Goal: Task Accomplishment & Management: Manage account settings

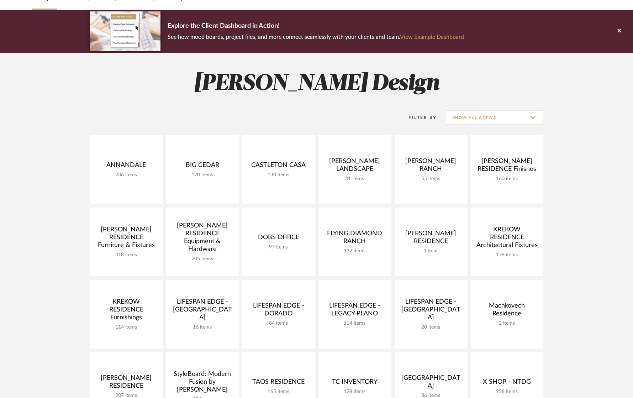
scroll to position [245, 0]
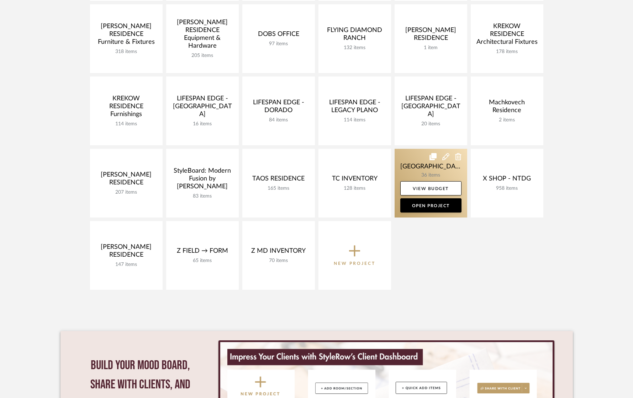
click at [404, 166] on link at bounding box center [431, 183] width 73 height 69
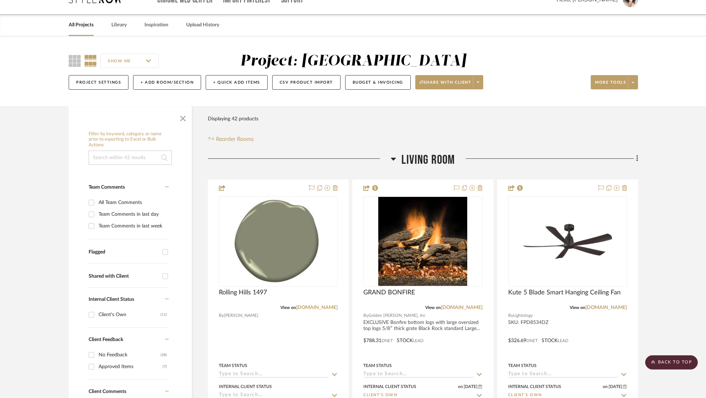
scroll to position [19, 0]
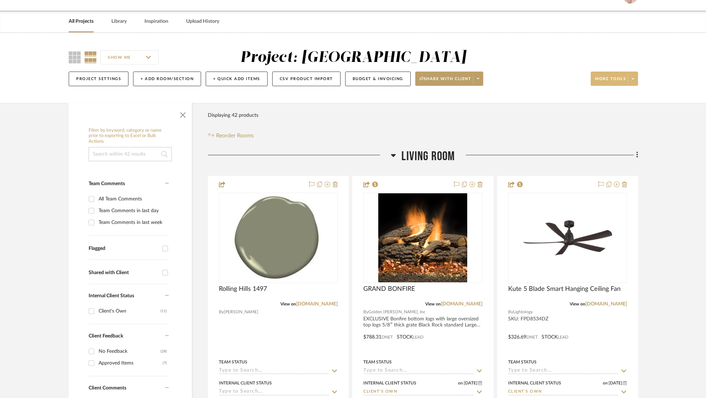
click at [604, 81] on span "More tools" at bounding box center [610, 81] width 31 height 11
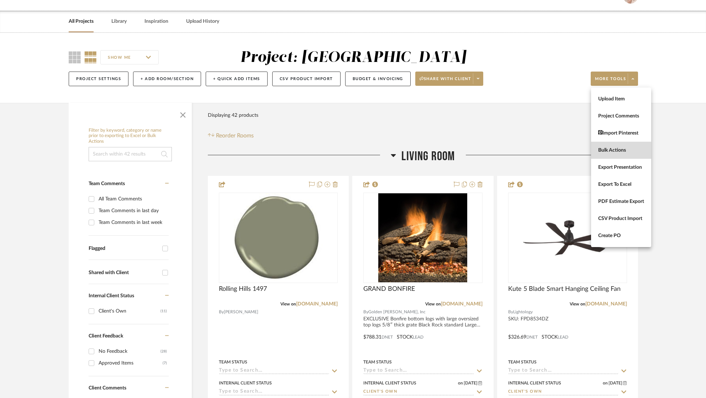
click at [607, 153] on button "Bulk Actions" at bounding box center [621, 150] width 60 height 17
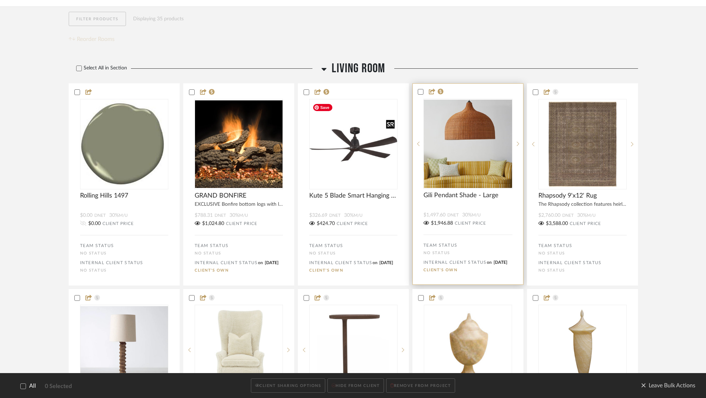
scroll to position [116, 0]
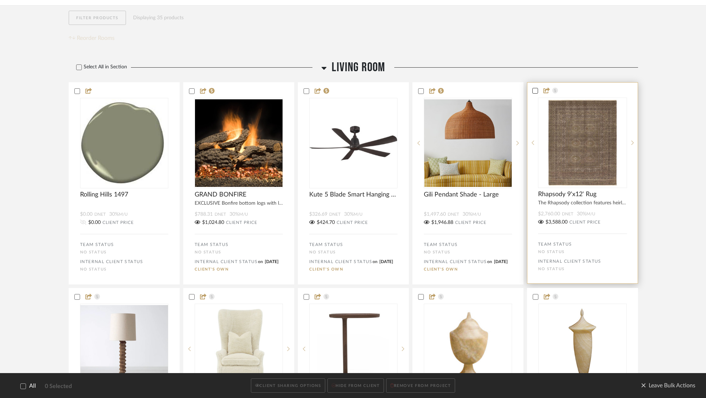
click at [536, 90] on icon at bounding box center [535, 90] width 5 height 5
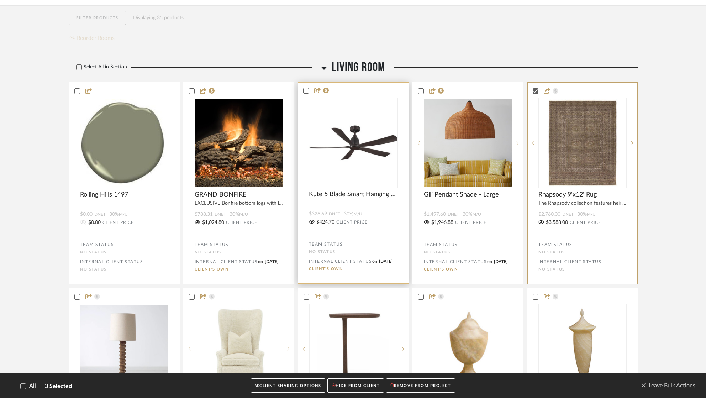
scroll to position [241, 0]
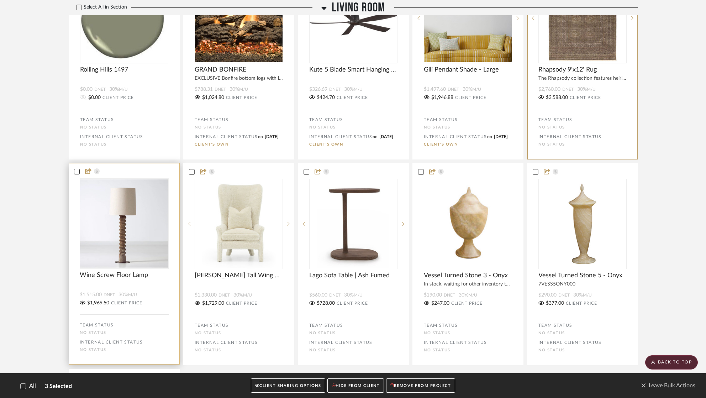
click at [76, 174] on icon at bounding box center [76, 171] width 5 height 5
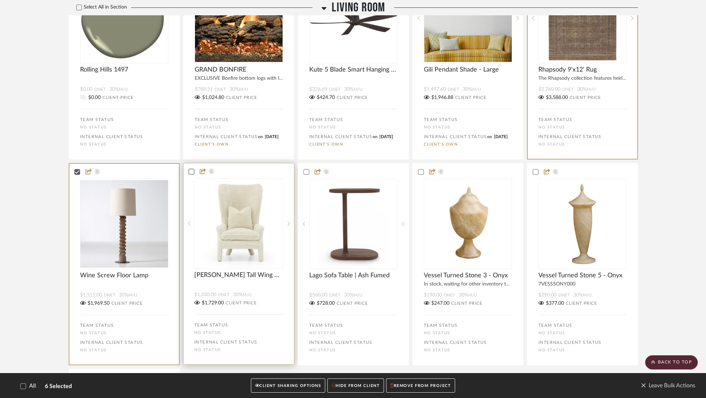
click at [191, 174] on icon at bounding box center [191, 171] width 5 height 5
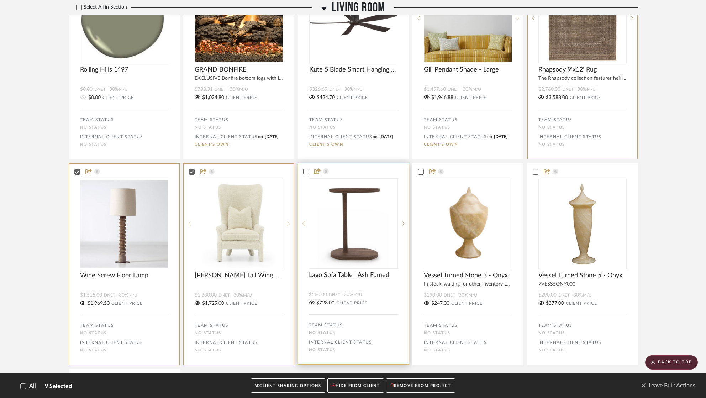
click at [309, 175] on status-icons at bounding box center [320, 171] width 22 height 7
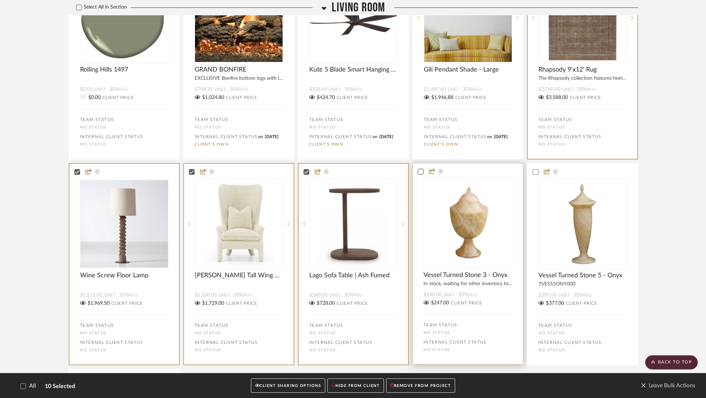
click at [419, 173] on icon at bounding box center [421, 172] width 5 height 4
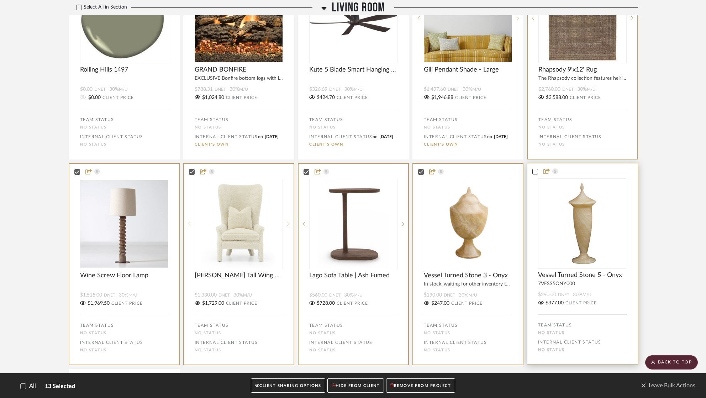
click at [538, 174] on div at bounding box center [536, 172] width 6 height 6
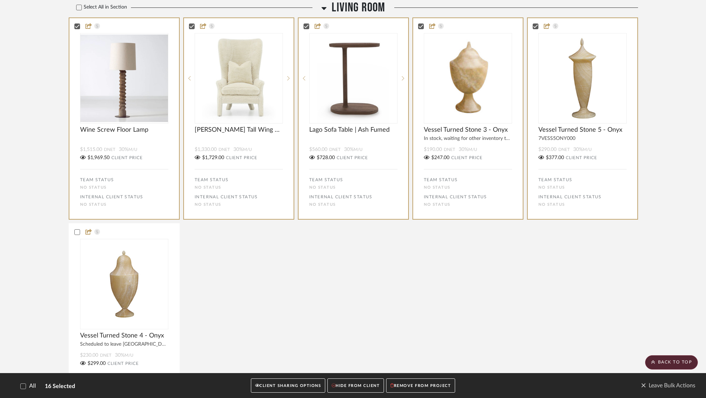
scroll to position [461, 0]
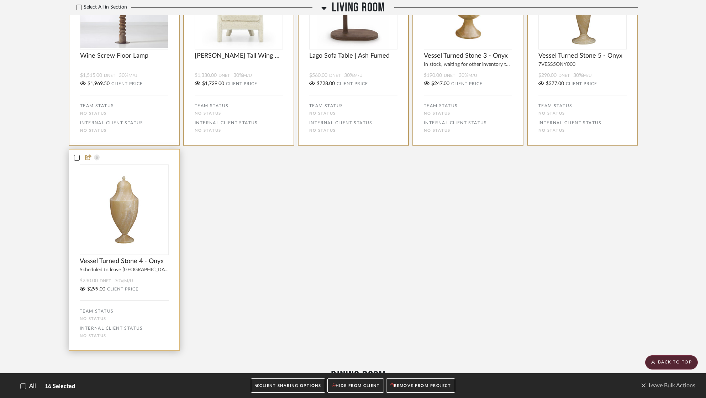
click at [74, 161] on div at bounding box center [77, 158] width 6 height 6
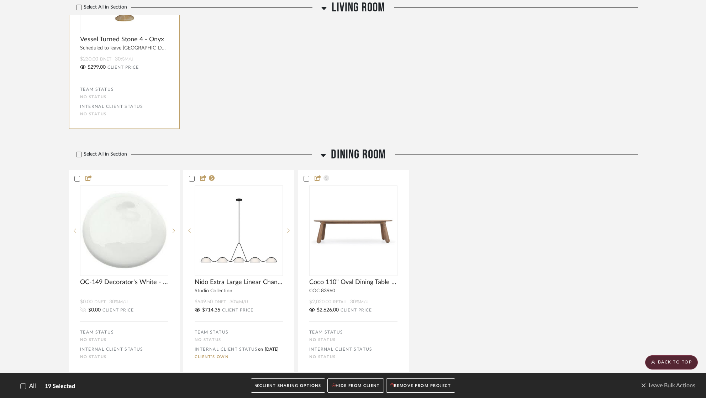
scroll to position [683, 0]
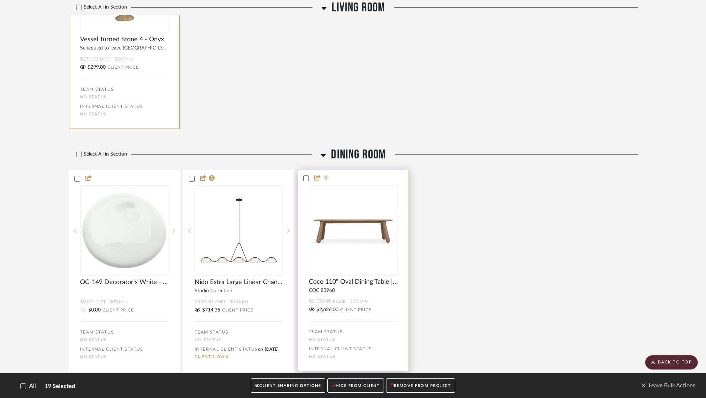
click at [306, 181] on icon at bounding box center [306, 178] width 5 height 5
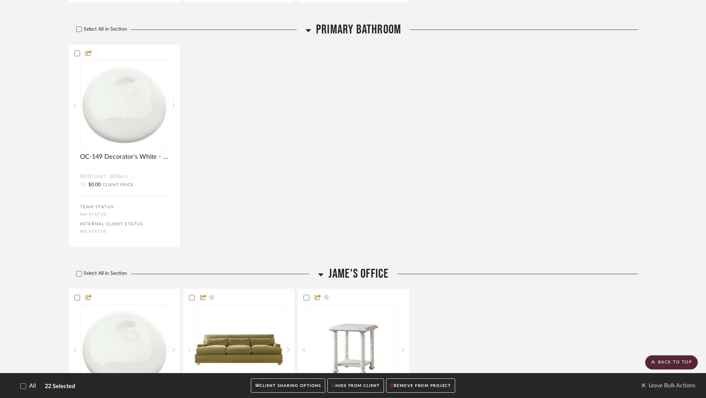
scroll to position [1626, 0]
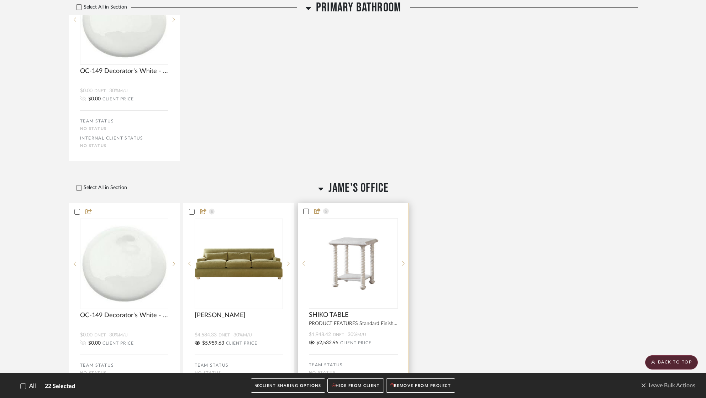
click at [305, 214] on icon at bounding box center [306, 211] width 5 height 5
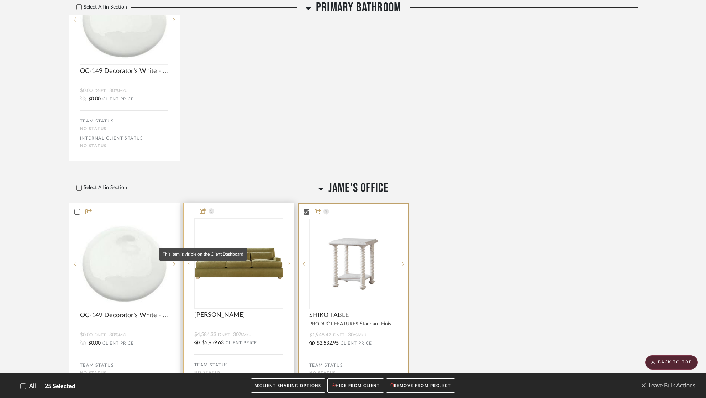
click at [192, 214] on icon at bounding box center [191, 211] width 5 height 5
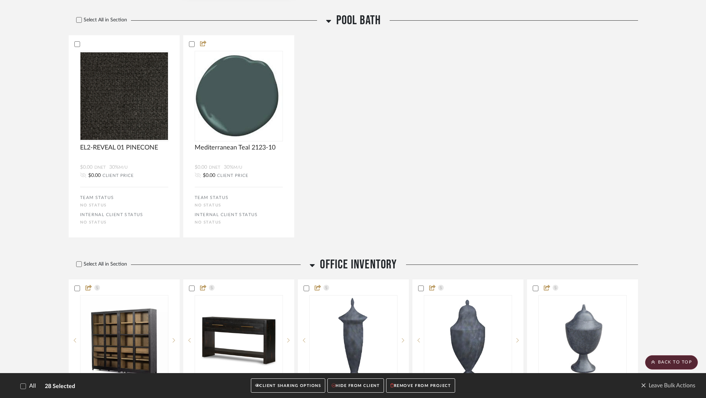
scroll to position [2238, 0]
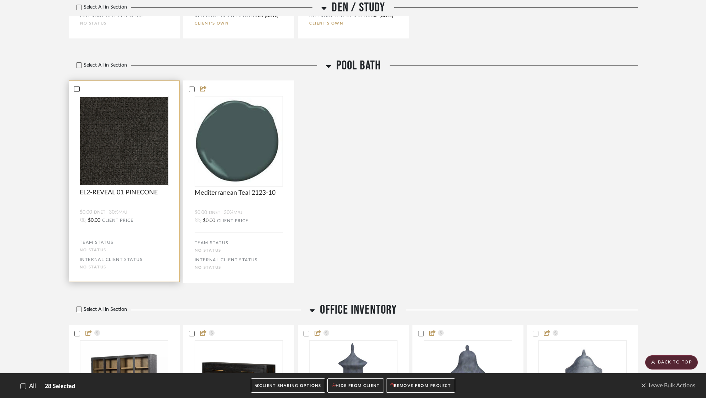
click at [76, 91] on icon at bounding box center [76, 88] width 5 height 5
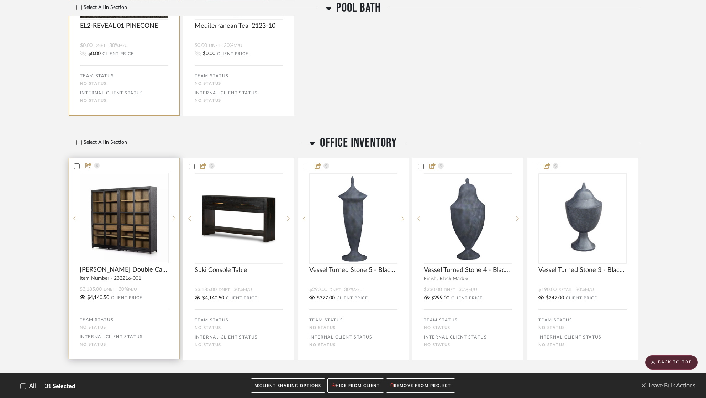
scroll to position [2405, 0]
click at [78, 167] on icon at bounding box center [77, 166] width 5 height 4
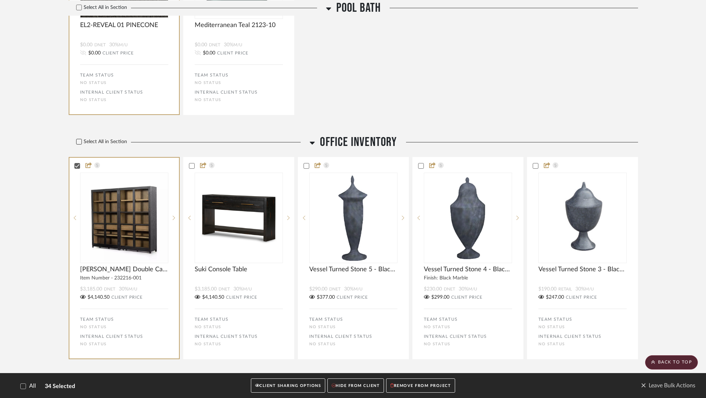
click at [78, 144] on icon at bounding box center [79, 141] width 5 height 5
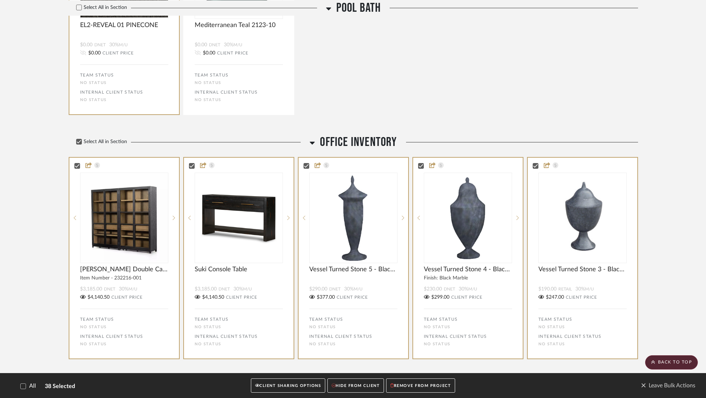
scroll to position [2453, 0]
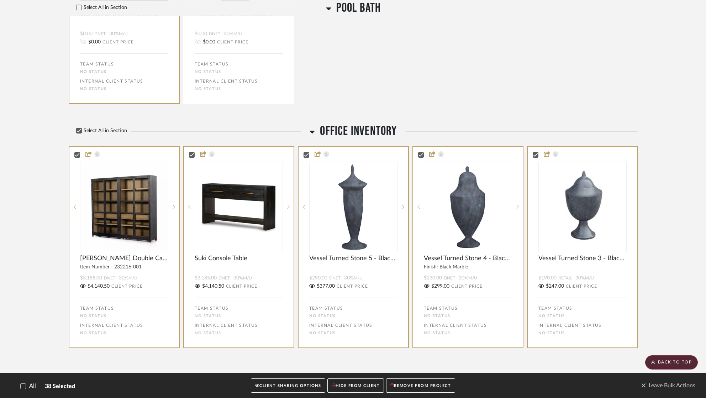
click at [412, 384] on button "REMOVE FROM PROJECT" at bounding box center [420, 385] width 69 height 15
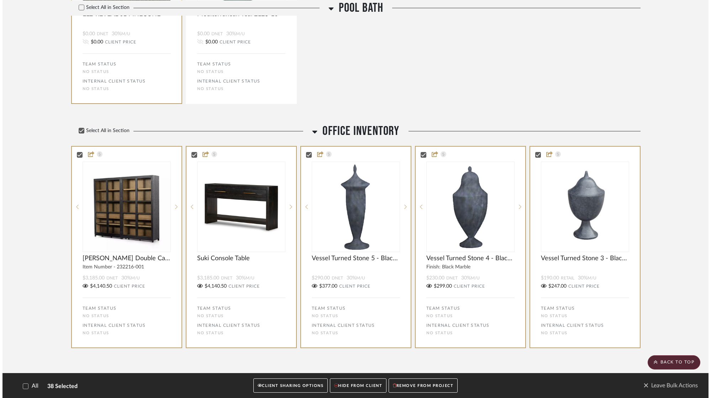
scroll to position [0, 0]
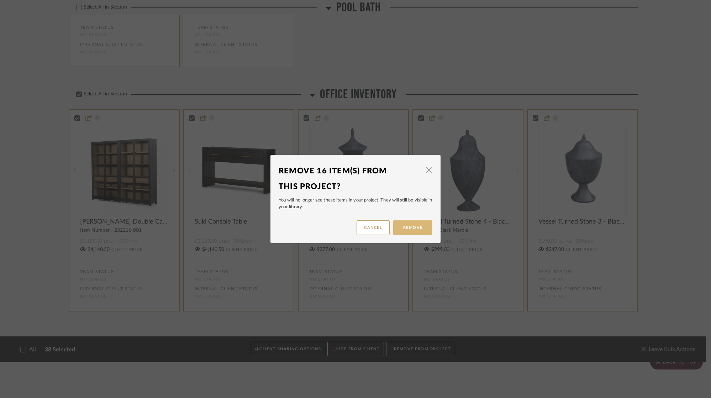
click at [404, 229] on button "Remove" at bounding box center [412, 227] width 39 height 15
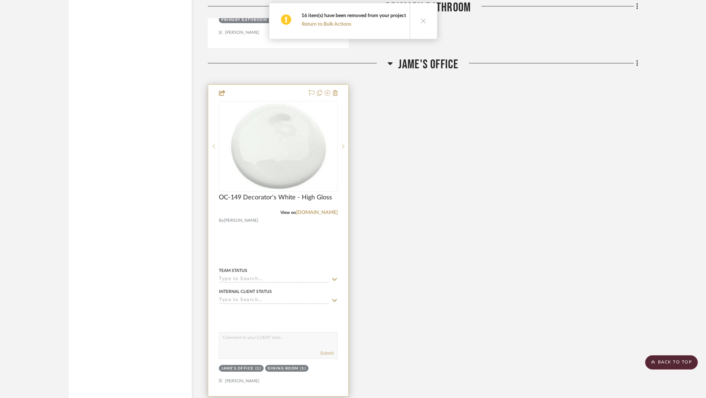
scroll to position [2473, 0]
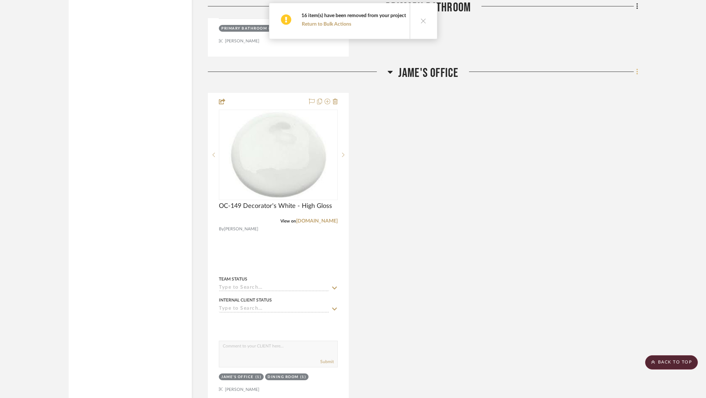
click at [636, 70] on icon at bounding box center [636, 72] width 1 height 6
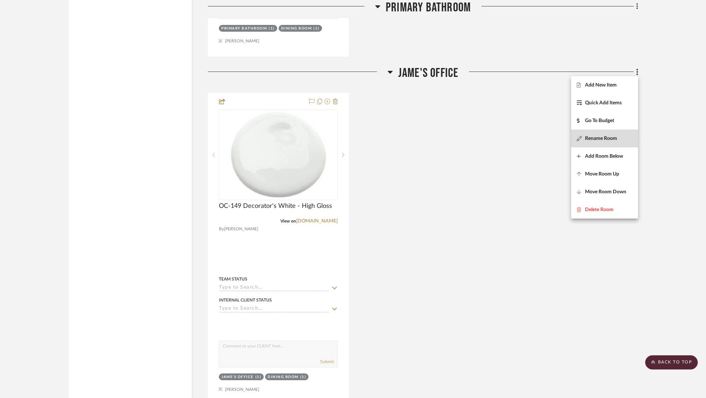
click at [588, 138] on span "Rename Room" at bounding box center [601, 139] width 32 height 6
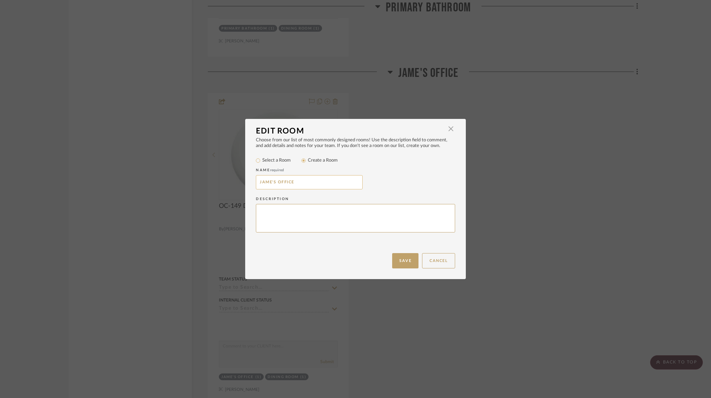
click at [276, 183] on input "JAME'S OFFICE" at bounding box center [309, 182] width 107 height 14
type input "OFFICE"
click at [402, 260] on button "Save" at bounding box center [405, 260] width 26 height 15
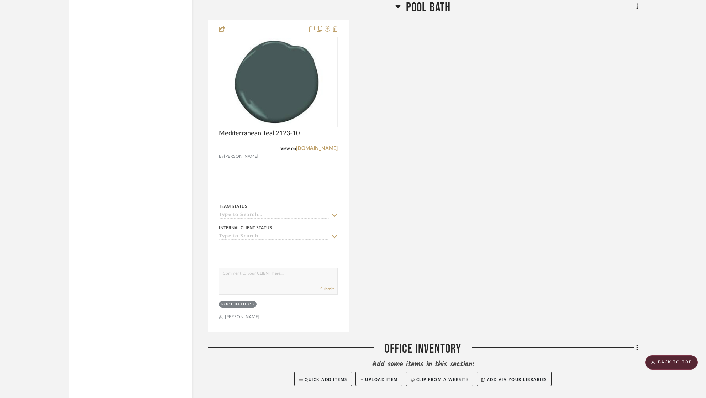
scroll to position [3372, 0]
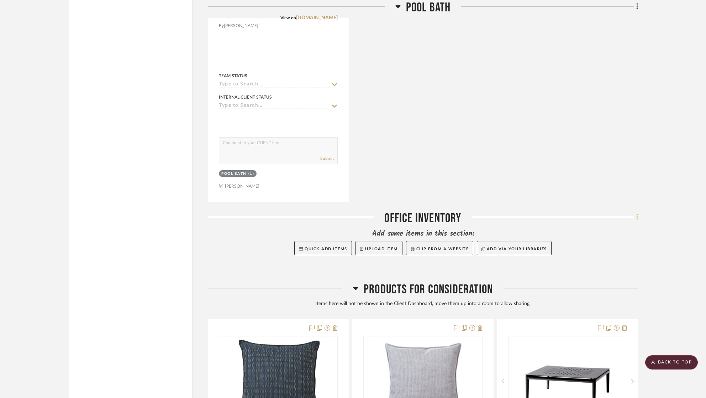
click at [636, 214] on fa-icon at bounding box center [636, 218] width 5 height 12
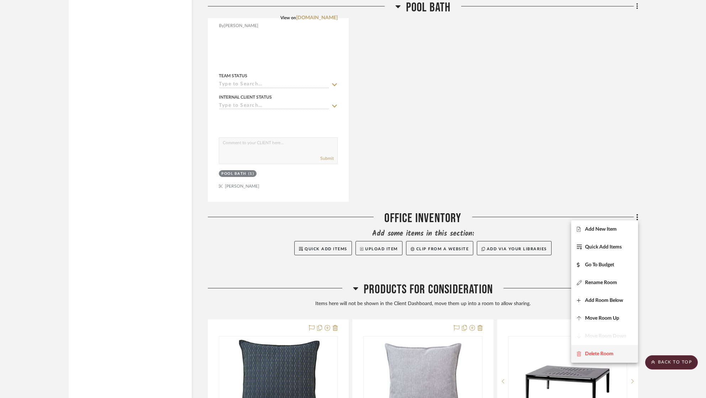
click at [598, 351] on span "Delete Room" at bounding box center [599, 354] width 28 height 6
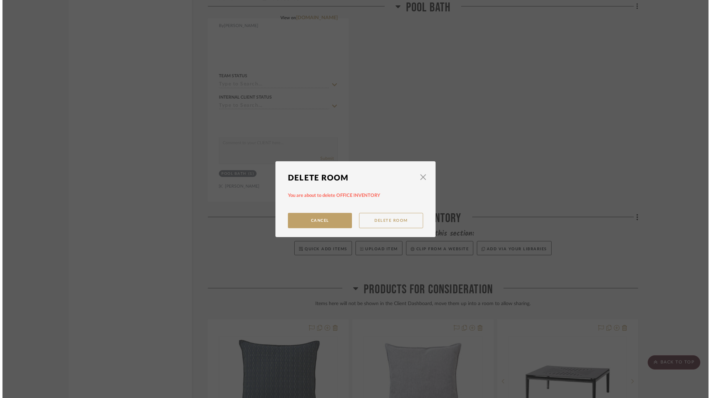
scroll to position [0, 0]
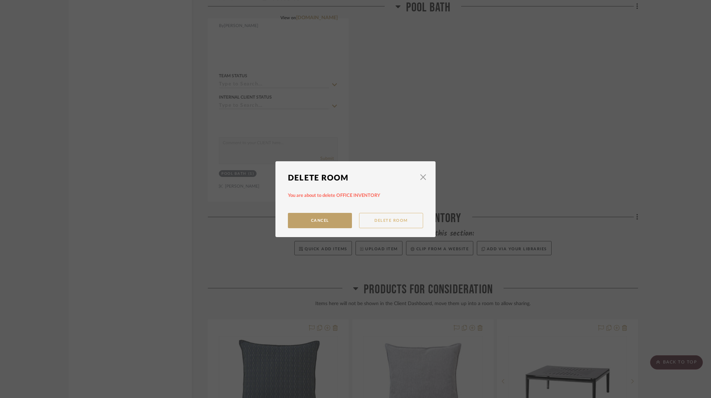
click at [377, 222] on button "Delete Room" at bounding box center [391, 220] width 64 height 15
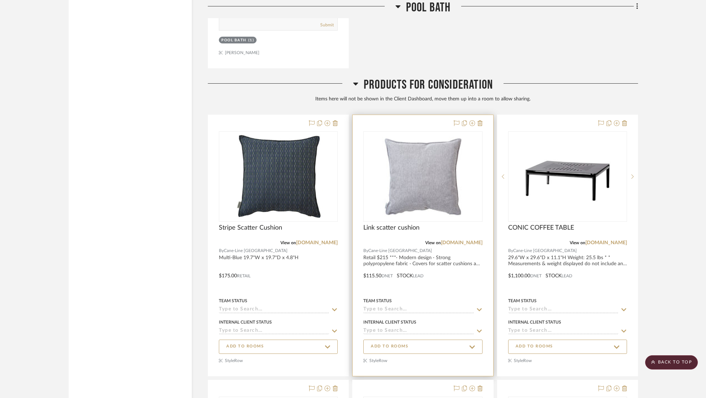
scroll to position [3350, 0]
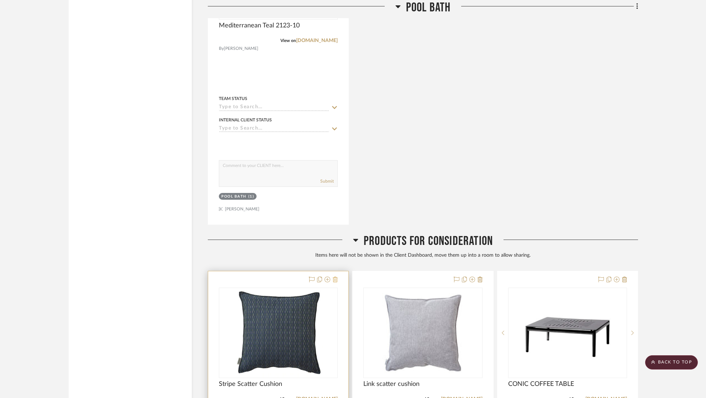
click at [336, 277] on icon at bounding box center [335, 280] width 5 height 6
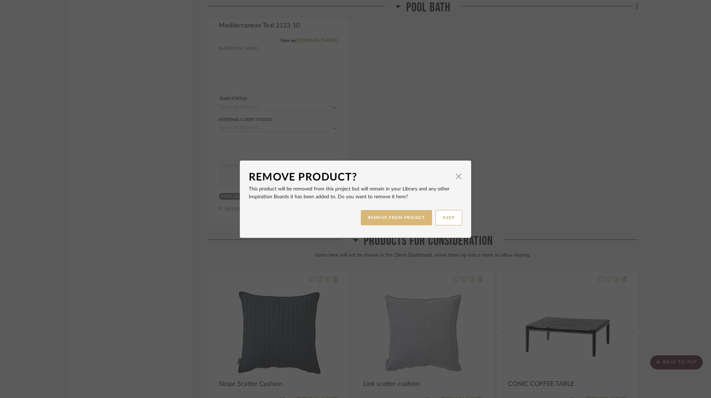
click at [391, 221] on button "REMOVE FROM PROJECT" at bounding box center [397, 217] width 72 height 15
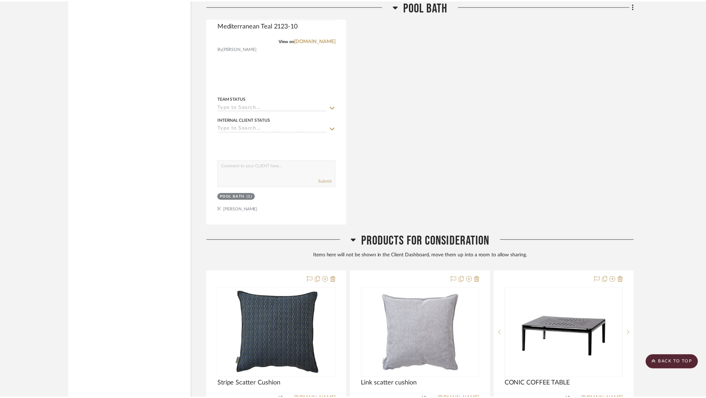
scroll to position [3350, 0]
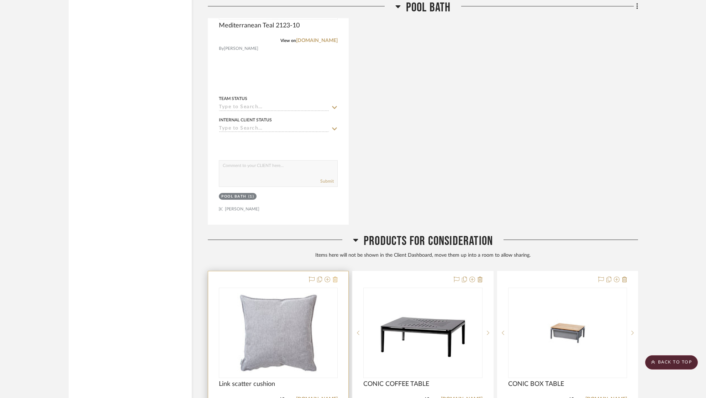
click at [336, 277] on icon at bounding box center [335, 280] width 5 height 6
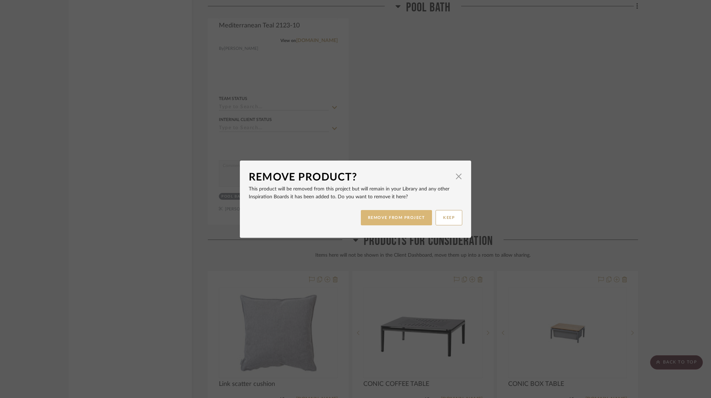
click at [420, 219] on button "REMOVE FROM PROJECT" at bounding box center [397, 217] width 72 height 15
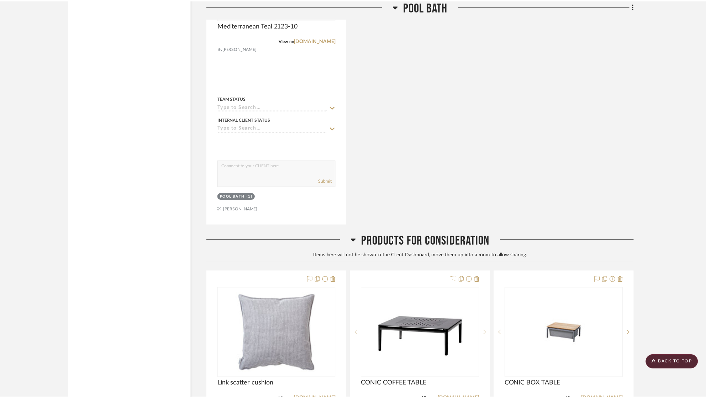
scroll to position [3350, 0]
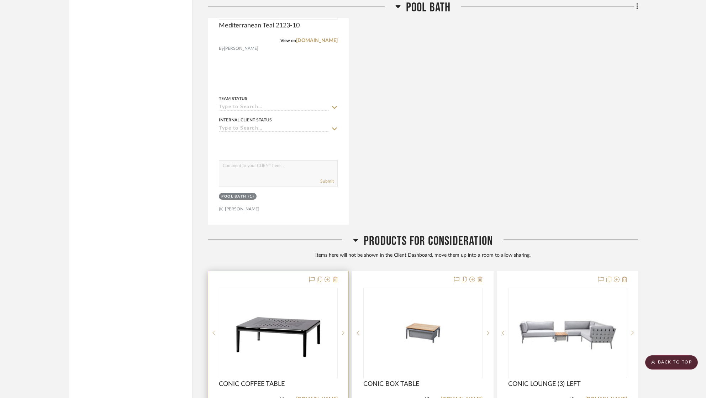
click at [336, 277] on icon at bounding box center [335, 280] width 5 height 6
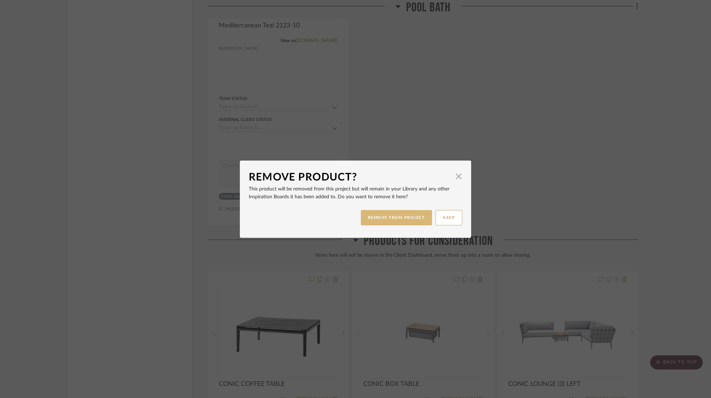
click at [386, 219] on button "REMOVE FROM PROJECT" at bounding box center [397, 217] width 72 height 15
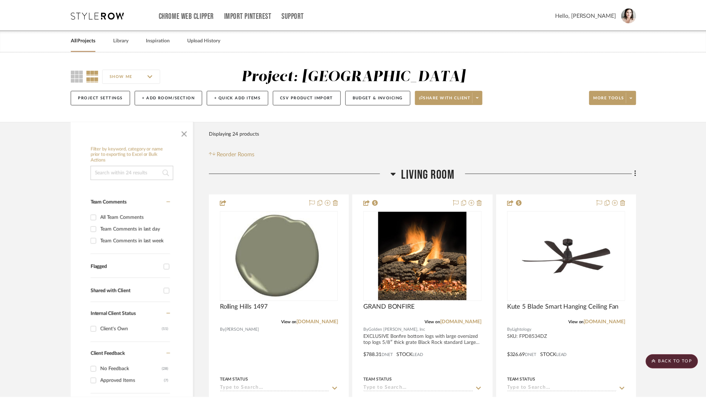
scroll to position [3350, 0]
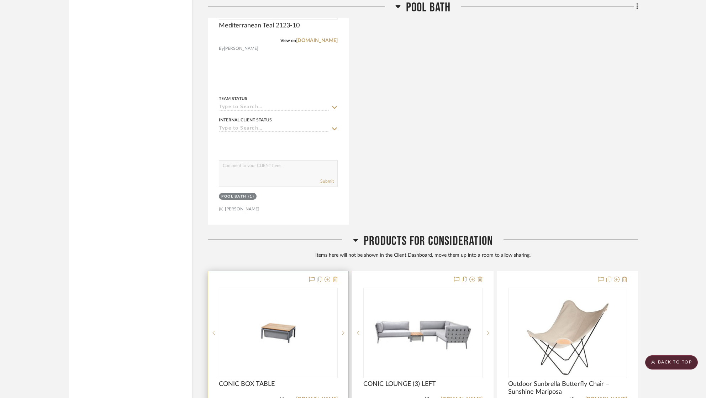
click at [334, 277] on icon at bounding box center [335, 280] width 5 height 6
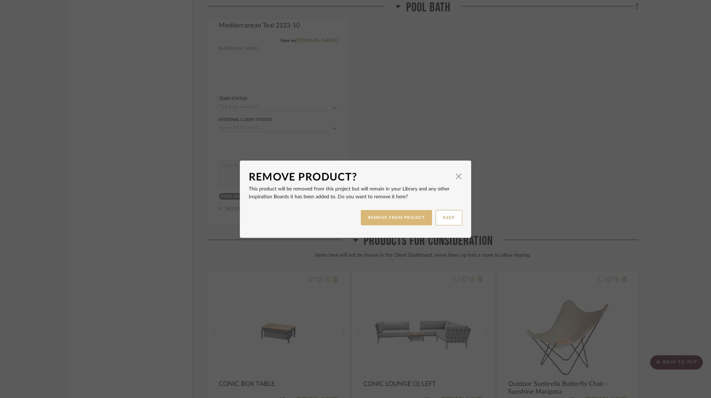
click at [394, 224] on button "REMOVE FROM PROJECT" at bounding box center [397, 217] width 72 height 15
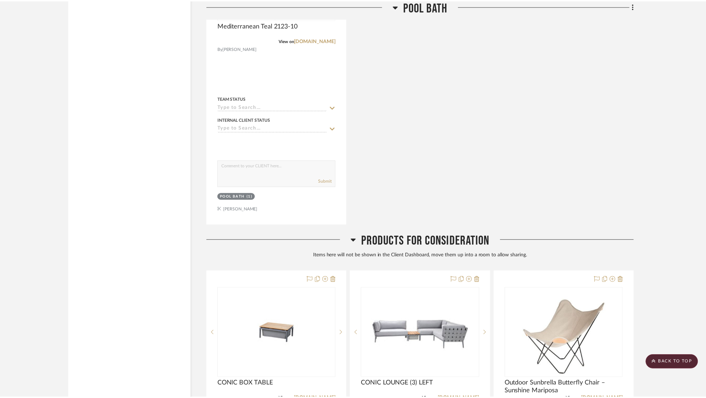
scroll to position [3350, 0]
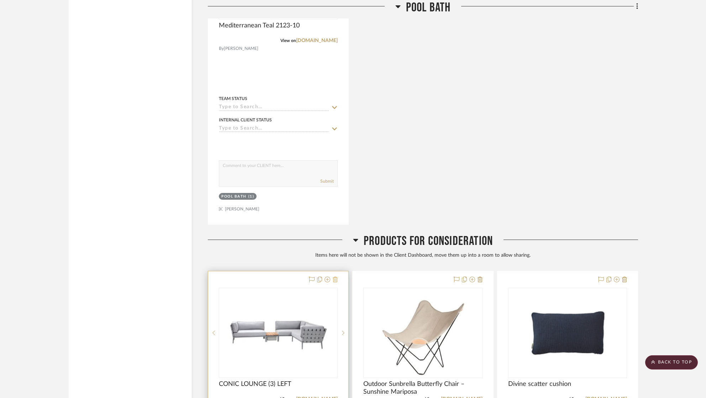
click at [335, 277] on icon at bounding box center [335, 280] width 5 height 6
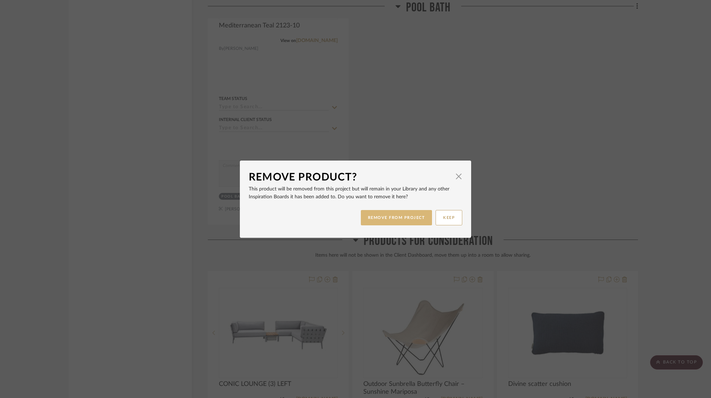
click at [389, 220] on button "REMOVE FROM PROJECT" at bounding box center [397, 217] width 72 height 15
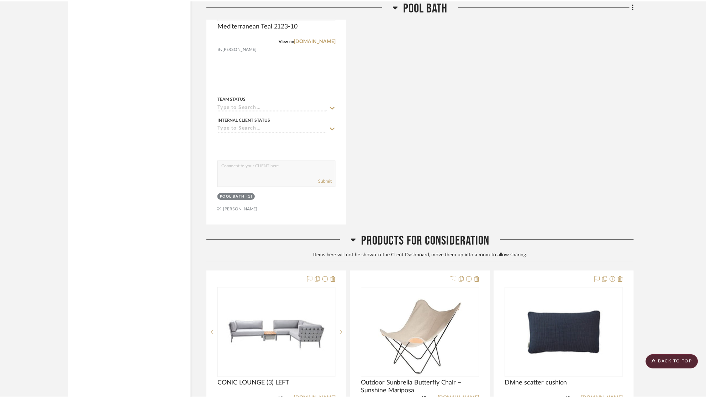
scroll to position [3350, 0]
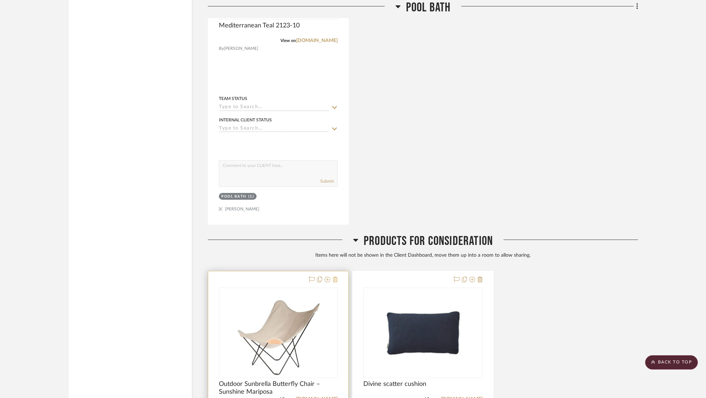
click at [333, 277] on icon at bounding box center [335, 280] width 5 height 6
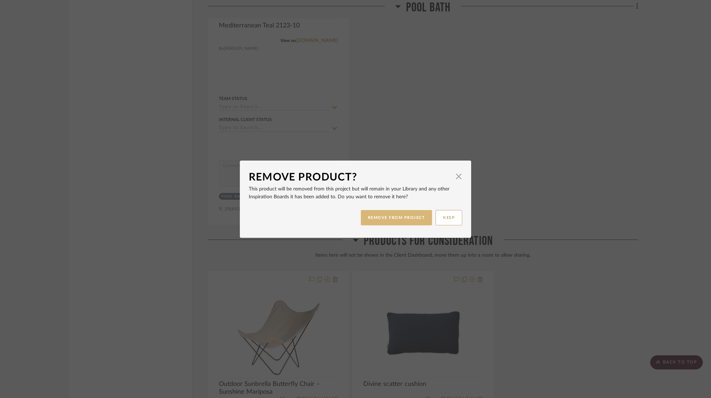
click at [365, 220] on button "REMOVE FROM PROJECT" at bounding box center [397, 217] width 72 height 15
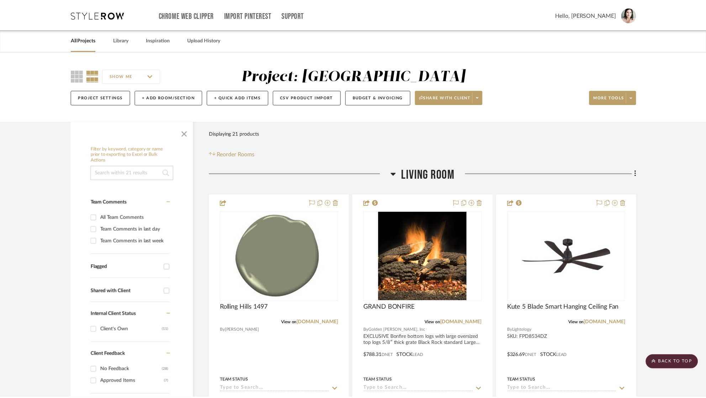
scroll to position [3350, 0]
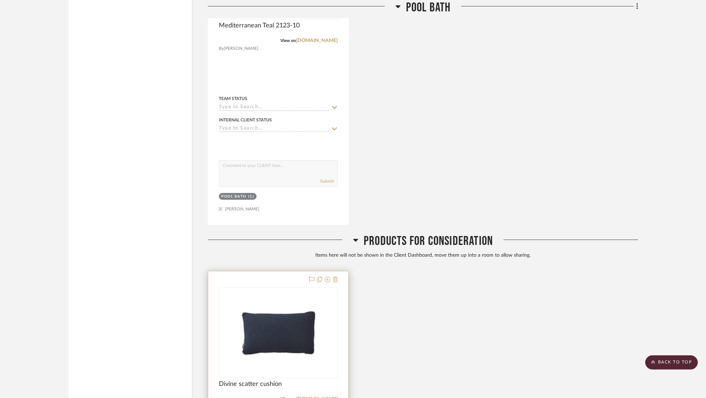
click at [337, 277] on icon at bounding box center [335, 280] width 5 height 6
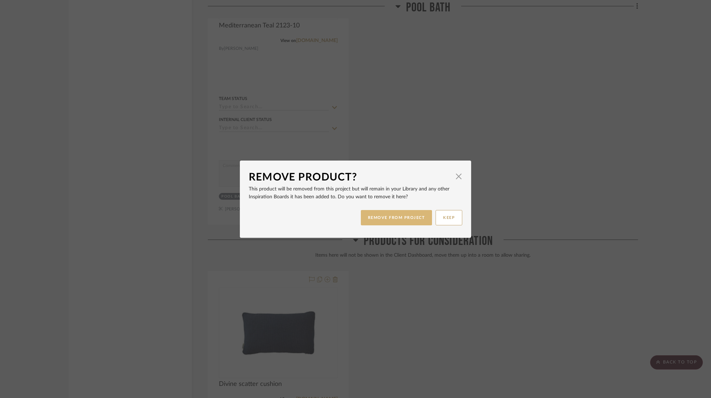
click at [370, 219] on button "REMOVE FROM PROJECT" at bounding box center [397, 217] width 72 height 15
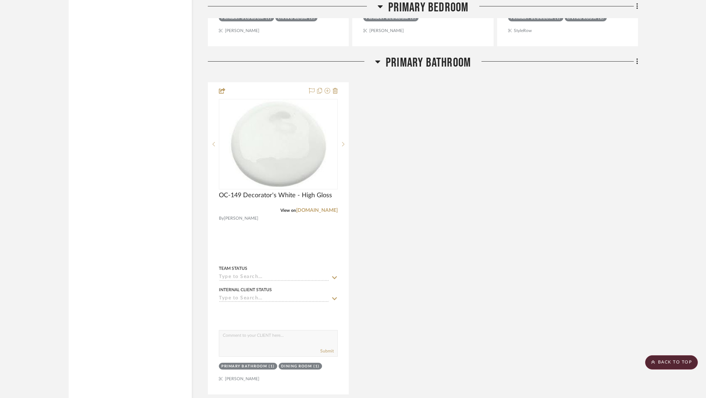
scroll to position [2142, 0]
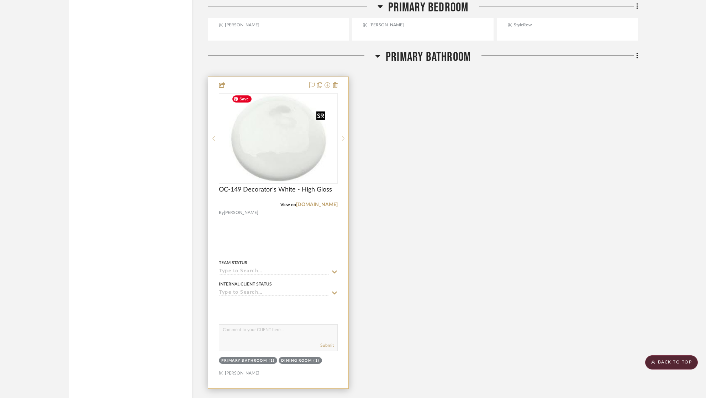
click at [311, 164] on img "0" at bounding box center [278, 138] width 99 height 89
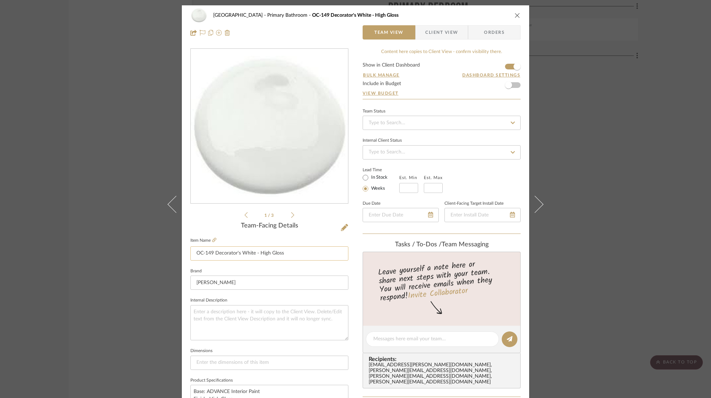
click at [285, 253] on input "OC-149 Decorator's White - High Gloss" at bounding box center [269, 253] width 158 height 14
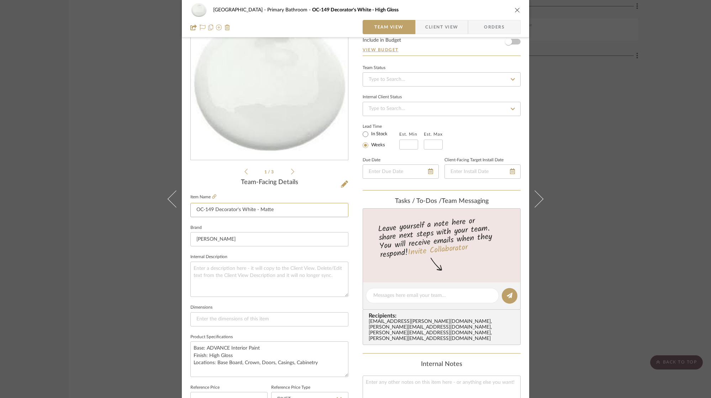
scroll to position [44, 0]
type input "OC-149 Decorator's White - Matte"
click at [242, 352] on textarea "Base: ADVANCE Interior Paint Finish: High Gloss Locations: Base Board, Crown, D…" at bounding box center [269, 358] width 158 height 35
drag, startPoint x: 314, startPoint y: 361, endPoint x: 214, endPoint y: 362, distance: 100.4
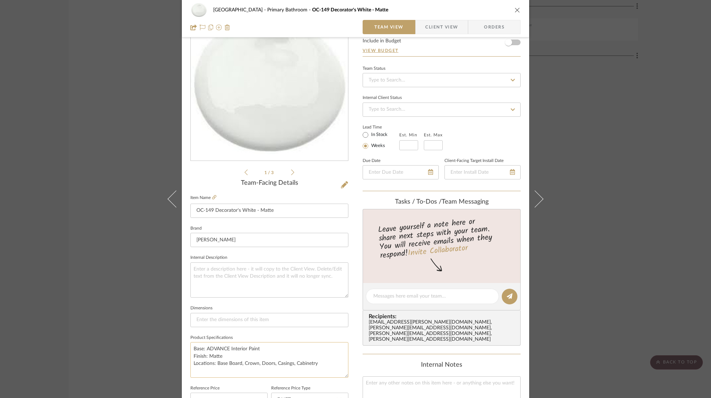
click at [214, 362] on textarea "Base: ADVANCE Interior Paint Finish: Matte Locations: Base Board, Crown, Doors,…" at bounding box center [269, 359] width 158 height 35
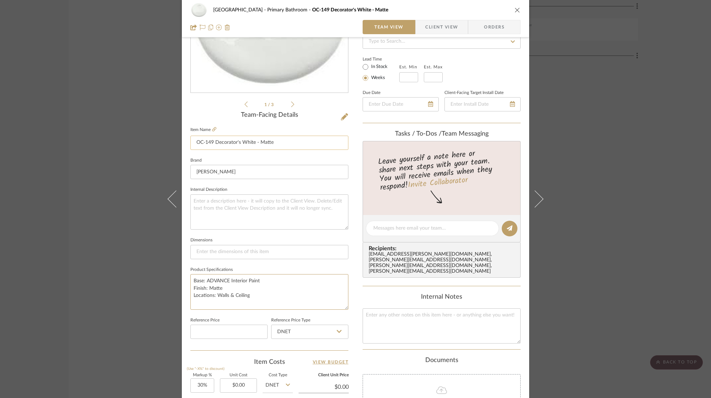
scroll to position [90, 0]
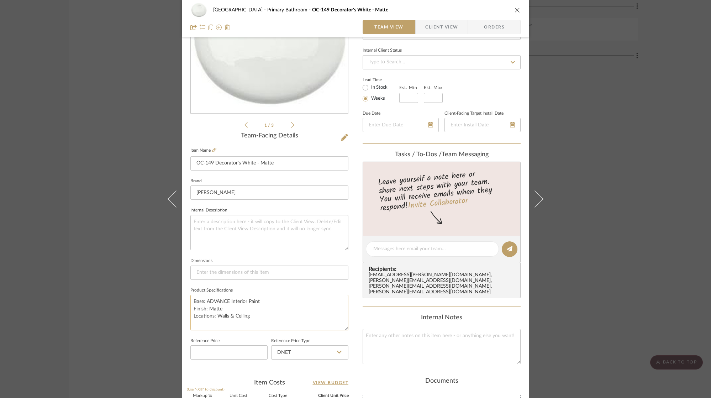
click at [261, 299] on textarea "Base: ADVANCE Interior Paint Finish: Matte Locations: Walls & Ceiling" at bounding box center [269, 312] width 158 height 35
click at [219, 306] on textarea "Base: Regal Finish: Matte Locations: Walls & Ceiling" at bounding box center [269, 312] width 158 height 35
type textarea "Base: Regal Finish: Flat Locations: Walls & Ceiling"
click at [352, 309] on div "[GEOGRAPHIC_DATA] Primary Bathroom OC-149 Decorator's White - Matte Team View C…" at bounding box center [355, 243] width 347 height 657
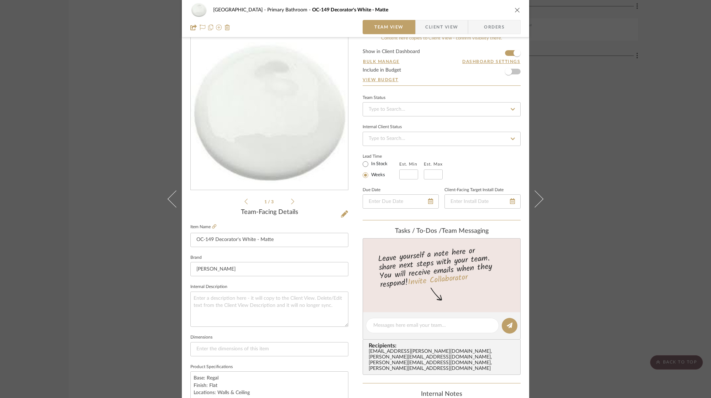
scroll to position [20, 0]
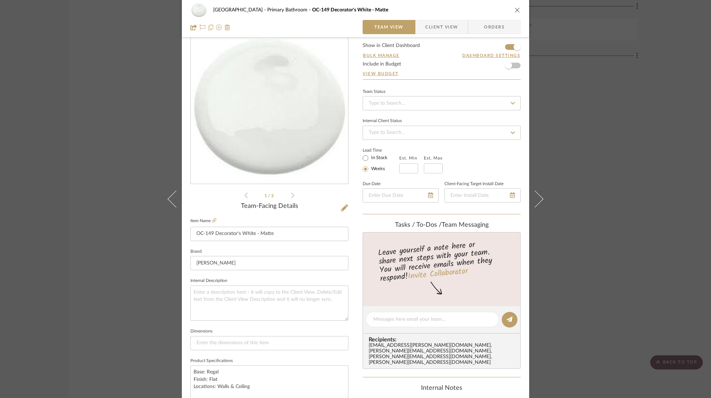
click at [515, 12] on icon "close" at bounding box center [518, 10] width 6 height 6
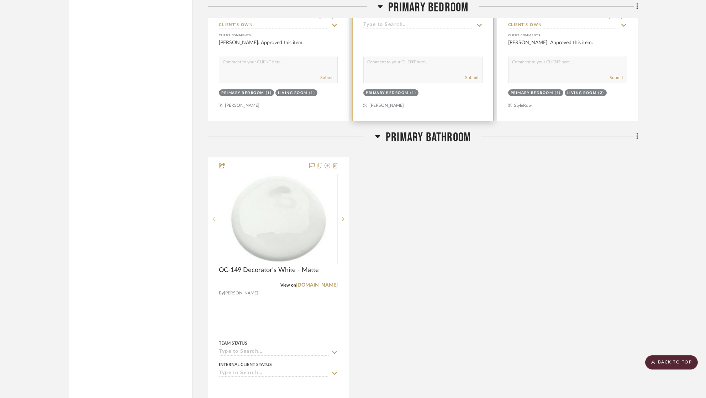
scroll to position [2045, 0]
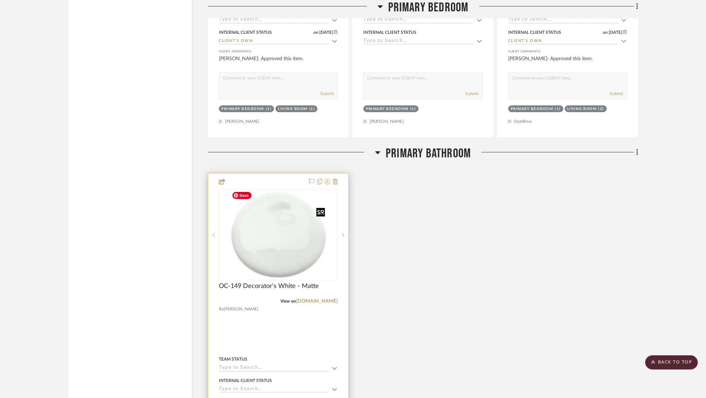
click at [316, 239] on img "0" at bounding box center [278, 234] width 99 height 89
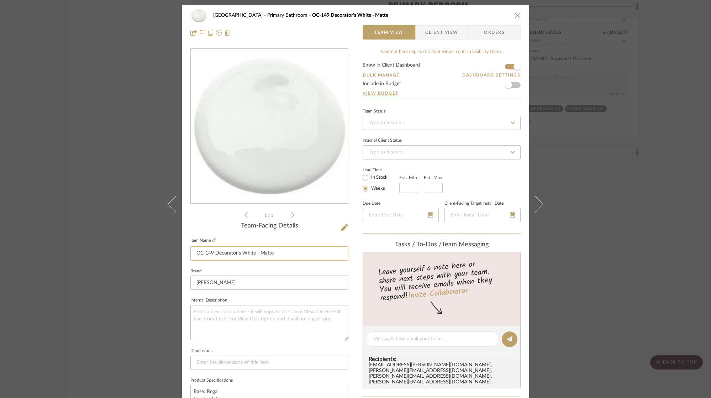
click at [305, 258] on input "OC-149 Decorator's White - Matte" at bounding box center [269, 253] width 158 height 14
type input "OC-149 Decorator's White"
click at [518, 16] on button "close" at bounding box center [517, 15] width 6 height 6
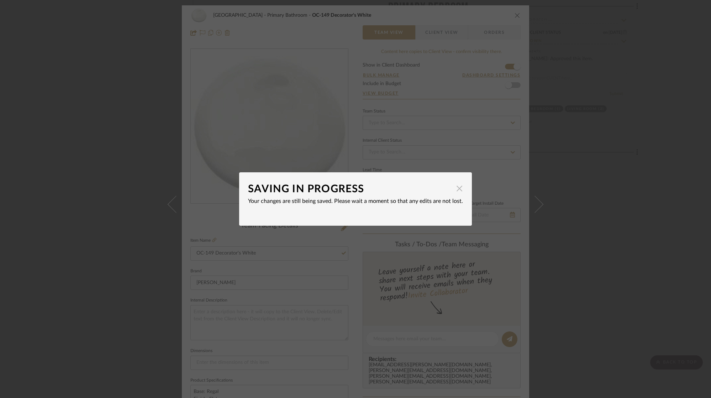
click at [453, 192] on span "button" at bounding box center [459, 188] width 14 height 14
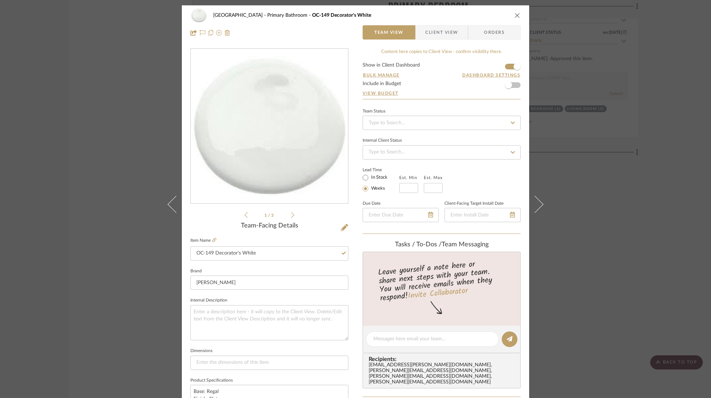
click at [549, 178] on div "[GEOGRAPHIC_DATA] Primary Bathroom OC-149 Decorator's White Team View Client Vi…" at bounding box center [355, 199] width 711 height 398
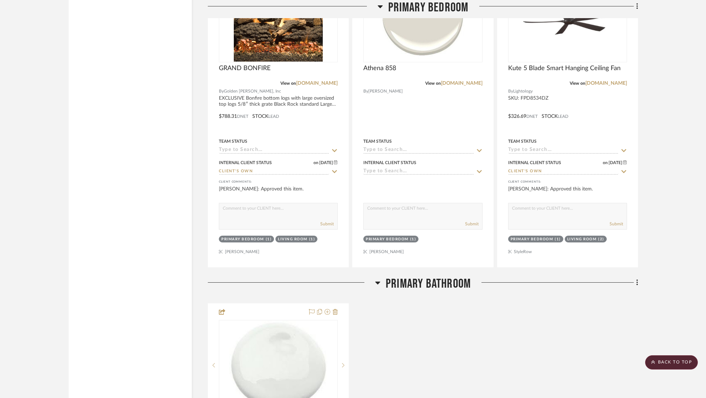
scroll to position [1794, 0]
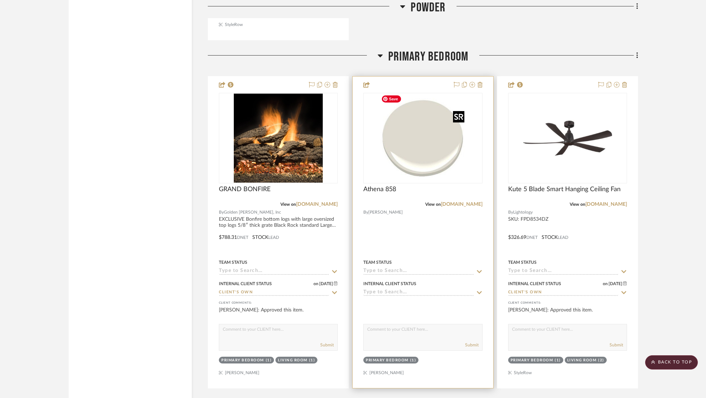
click at [435, 169] on img "0" at bounding box center [422, 138] width 89 height 89
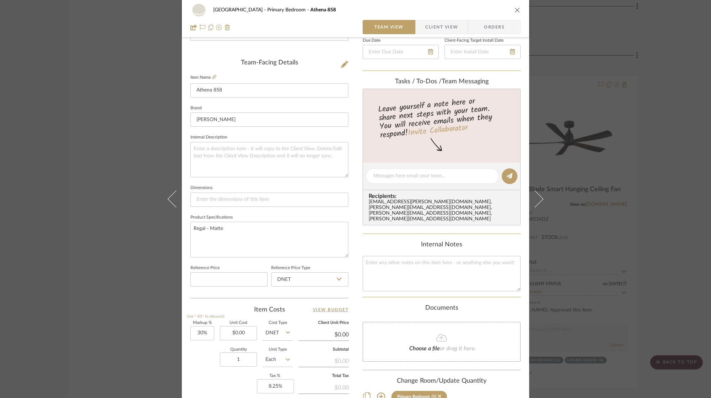
scroll to position [190, 0]
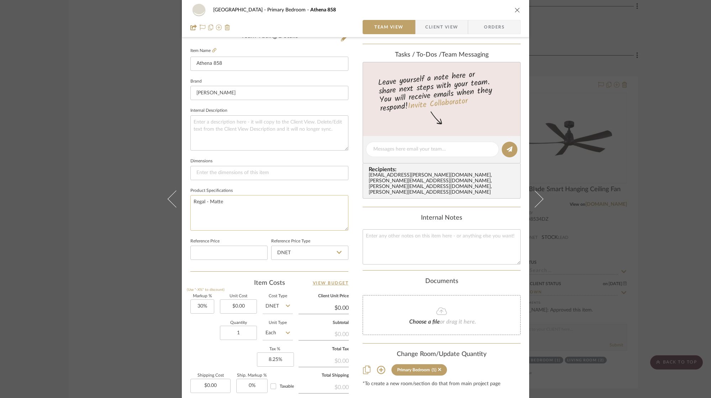
click at [254, 204] on textarea "Regal - Matte" at bounding box center [269, 212] width 158 height 35
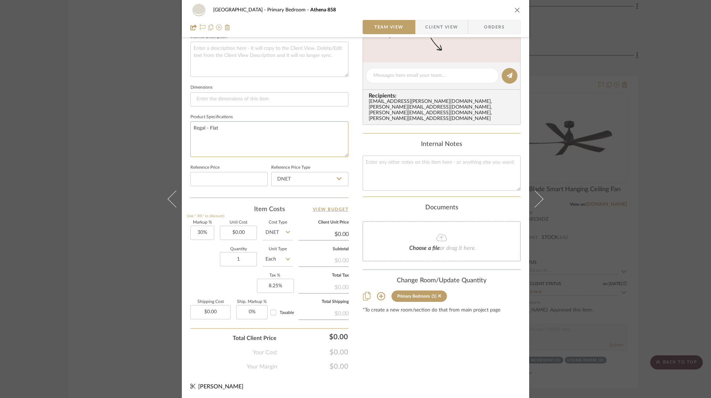
type textarea "Regal - Flat"
click at [554, 52] on div "[GEOGRAPHIC_DATA] Primary Bedroom Athena 858 Team View Client View Orders Team-…" at bounding box center [355, 199] width 711 height 398
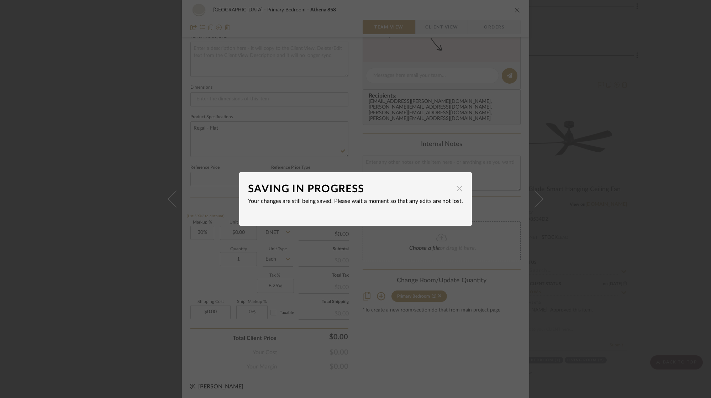
click at [458, 189] on span "button" at bounding box center [459, 188] width 14 height 14
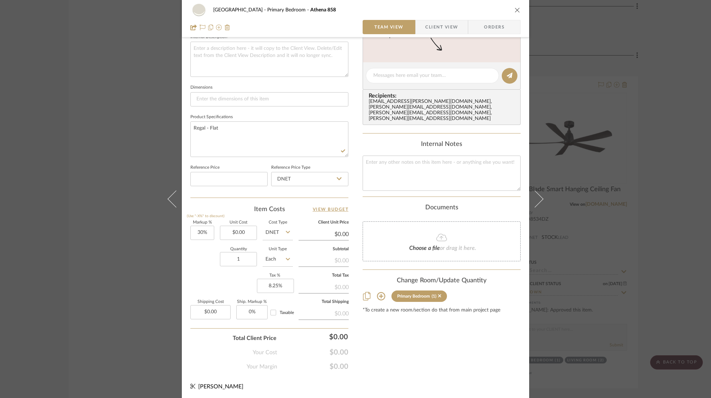
scroll to position [0, 0]
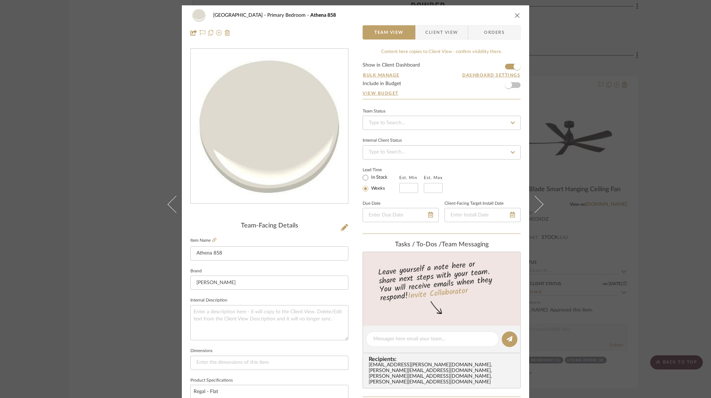
click at [515, 17] on icon "close" at bounding box center [518, 15] width 6 height 6
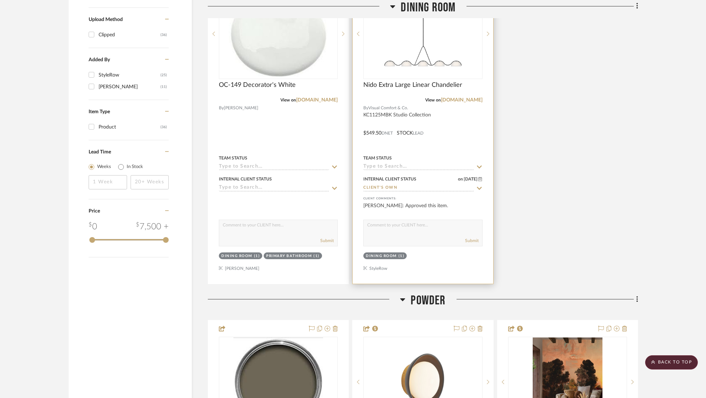
scroll to position [1009, 0]
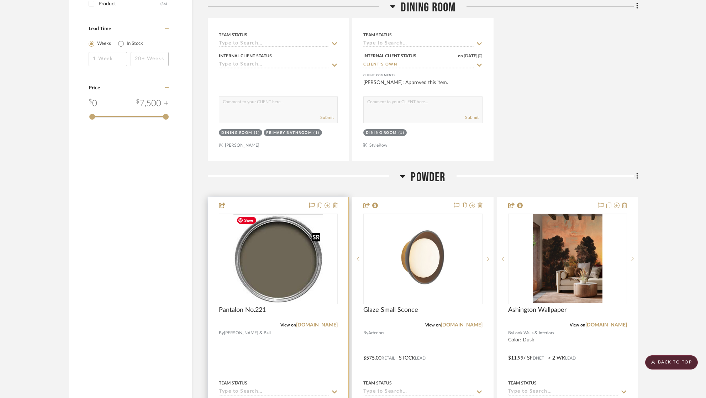
click at [0, 0] on img at bounding box center [0, 0] width 0 height 0
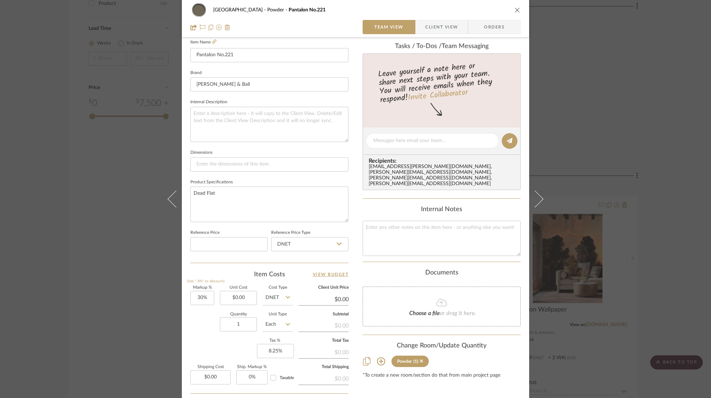
scroll to position [120, 0]
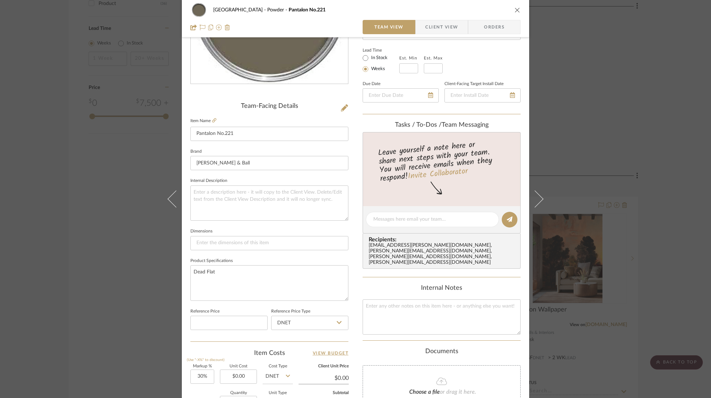
click at [515, 9] on icon "close" at bounding box center [518, 10] width 6 height 6
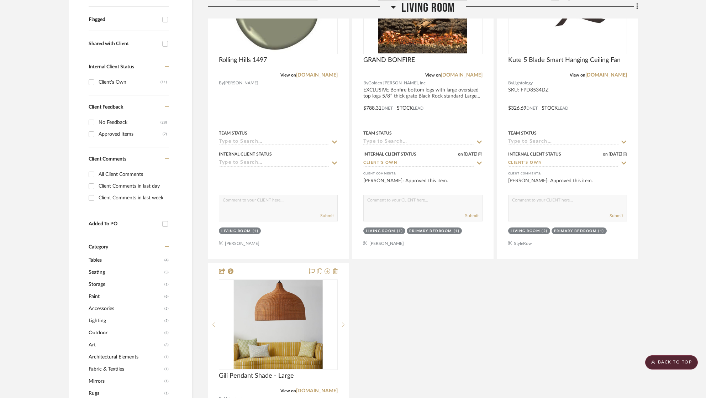
scroll to position [181, 0]
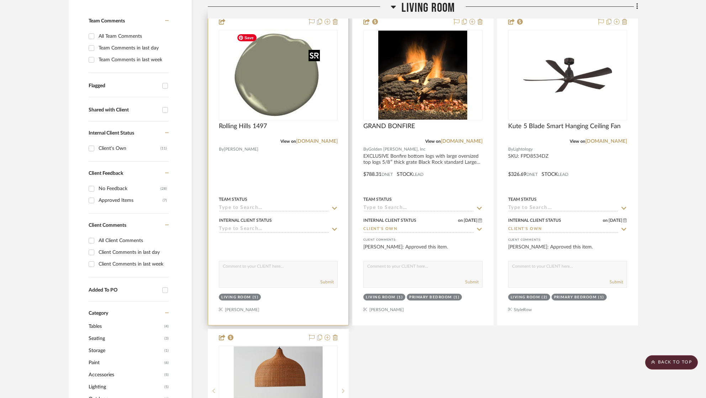
click at [0, 0] on img at bounding box center [0, 0] width 0 height 0
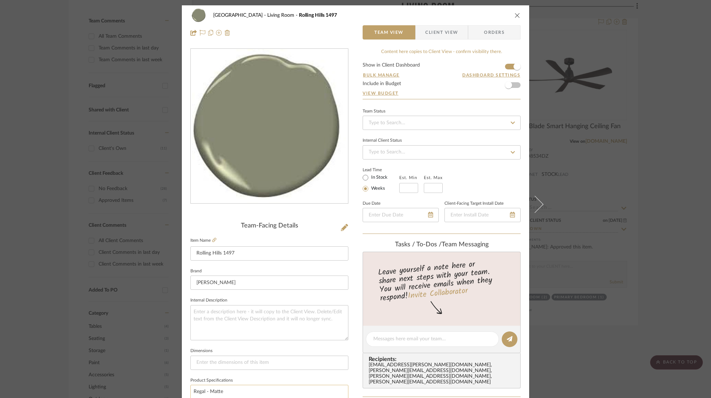
click at [234, 389] on textarea "Regal - Matte" at bounding box center [269, 402] width 158 height 35
type textarea "Regal - Flat"
click at [347, 348] on div "Twin Cove Residence Living Room Rolling Hills 1497 Team View Client View Orders…" at bounding box center [355, 333] width 347 height 657
click at [515, 15] on icon "close" at bounding box center [518, 15] width 6 height 6
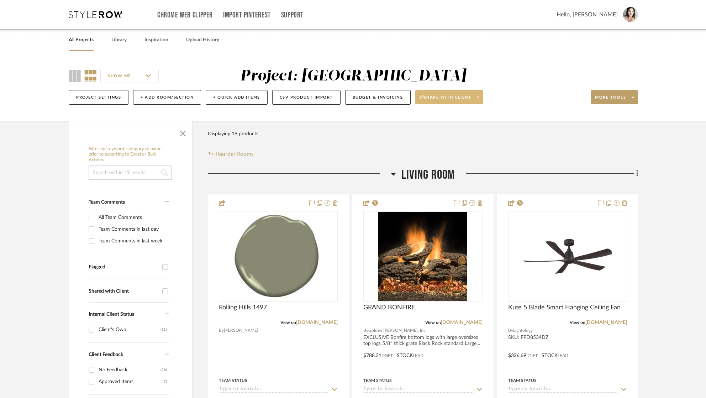
click at [481, 100] on span at bounding box center [478, 97] width 10 height 11
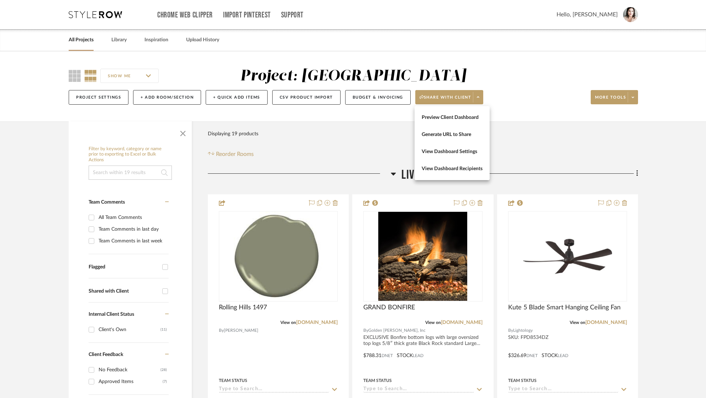
click at [535, 101] on div at bounding box center [353, 199] width 706 height 398
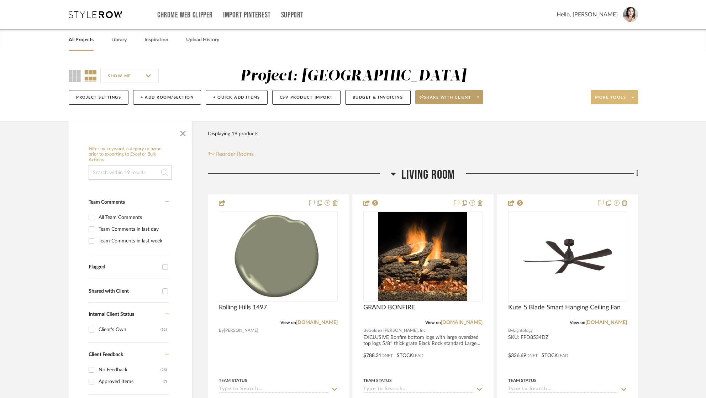
click at [605, 100] on span "More tools" at bounding box center [610, 100] width 31 height 11
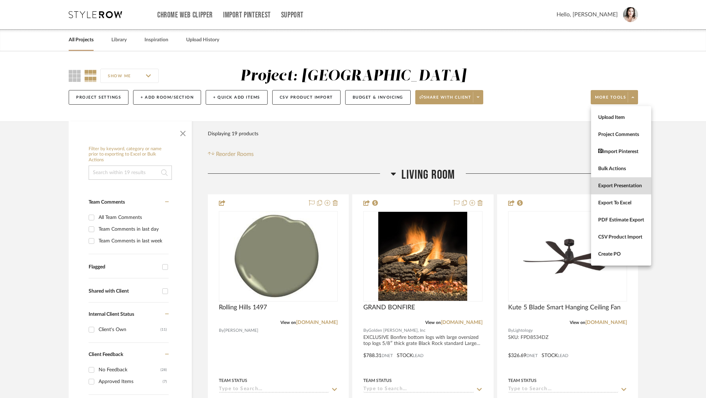
click at [608, 188] on span "Export Presentation" at bounding box center [621, 186] width 46 height 6
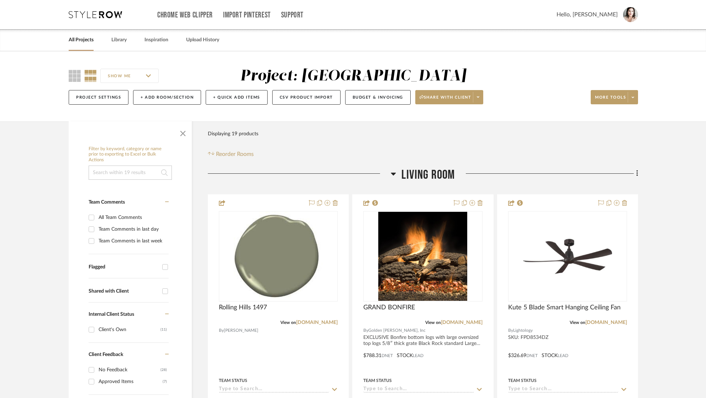
click at [608, 34] on div "All Projects Library Inspiration Upload History" at bounding box center [353, 40] width 590 height 22
click at [610, 96] on span "More tools" at bounding box center [610, 100] width 31 height 11
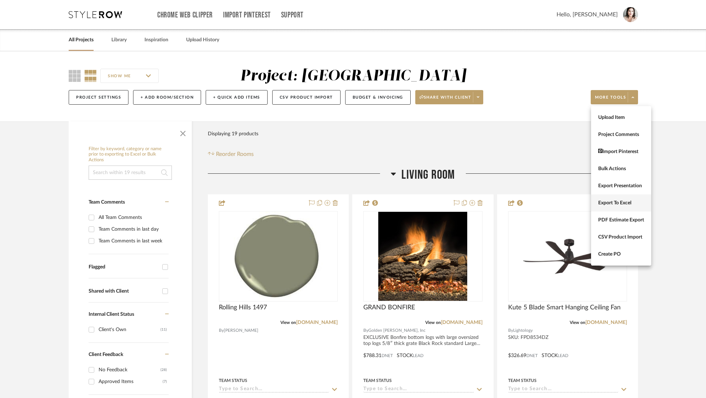
click at [616, 203] on span "Export To Excel" at bounding box center [621, 203] width 46 height 6
